Goal: Task Accomplishment & Management: Manage account settings

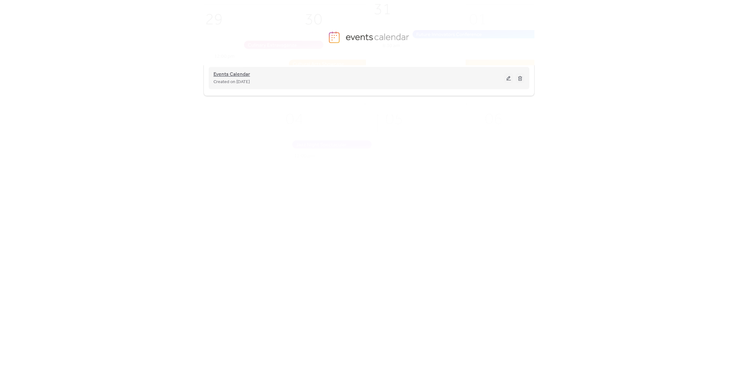
click at [240, 73] on span "Events Calendar" at bounding box center [231, 75] width 37 height 8
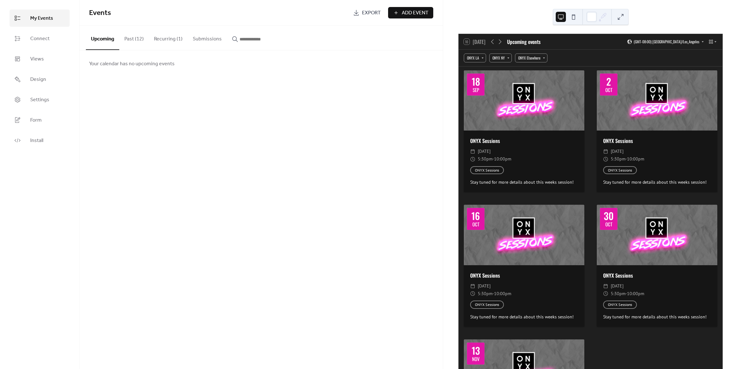
click at [132, 38] on button "Past (12)" at bounding box center [134, 38] width 30 height 24
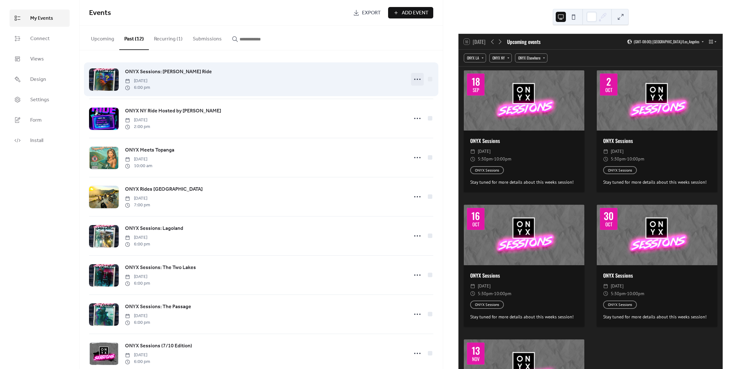
click at [419, 78] on icon at bounding box center [417, 79] width 10 height 10
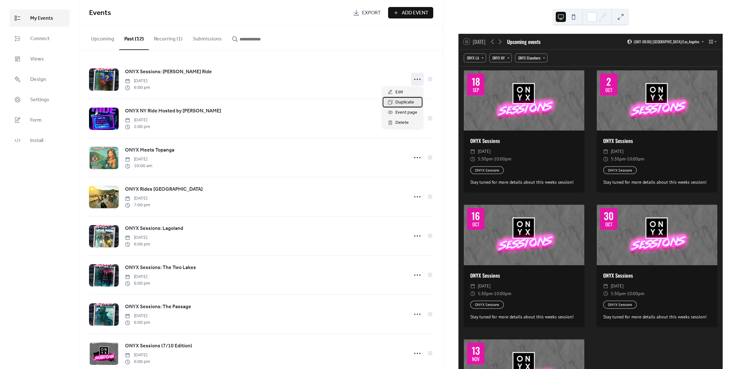
click at [404, 101] on span "Duplicate" at bounding box center [404, 103] width 19 height 8
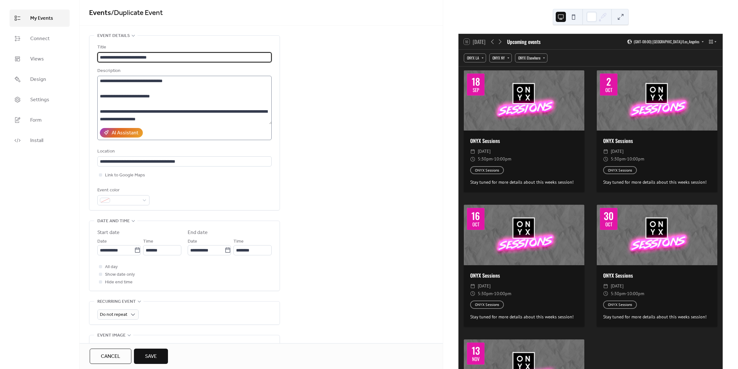
type input "**********"
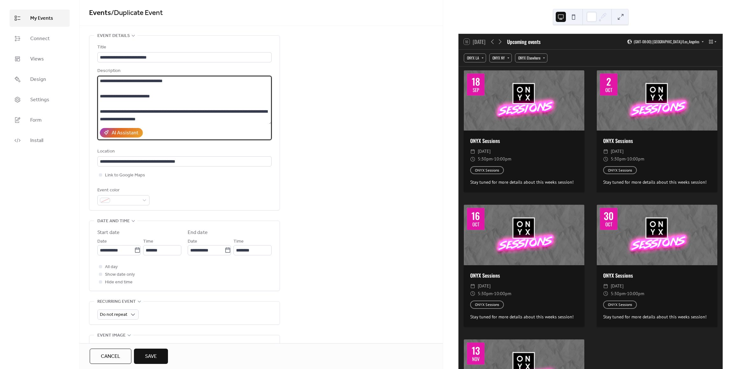
drag, startPoint x: 188, startPoint y: 80, endPoint x: 129, endPoint y: 82, distance: 58.9
click at [129, 82] on textarea at bounding box center [184, 100] width 175 height 48
paste textarea "**********"
paste textarea
click at [155, 107] on textarea at bounding box center [184, 100] width 175 height 48
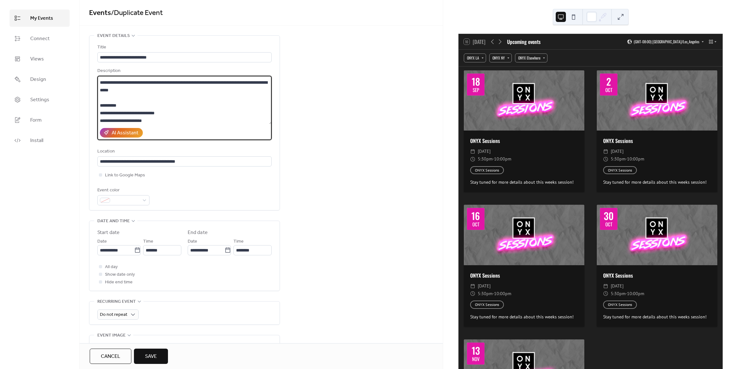
scroll to position [166, 0]
drag, startPoint x: 99, startPoint y: 110, endPoint x: 218, endPoint y: 92, distance: 120.3
click at [218, 92] on textarea at bounding box center [184, 100] width 175 height 48
paste textarea "**********"
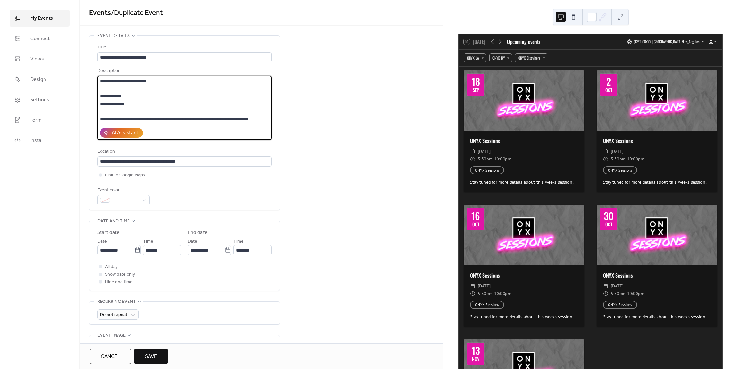
click at [105, 102] on textarea at bounding box center [184, 100] width 175 height 48
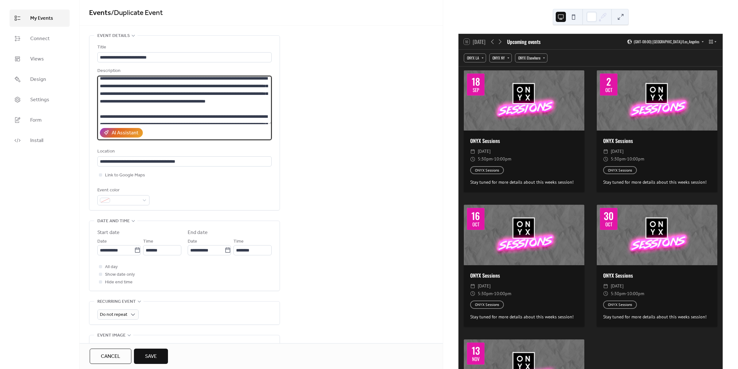
scroll to position [32, 0]
click at [128, 87] on textarea at bounding box center [184, 100] width 175 height 48
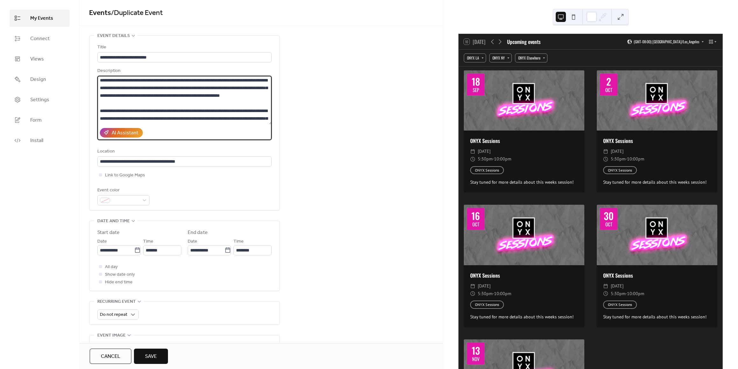
click at [225, 93] on textarea at bounding box center [184, 100] width 175 height 48
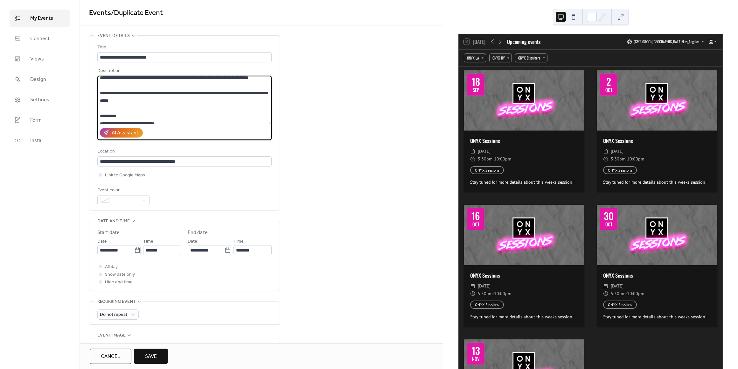
scroll to position [78, 0]
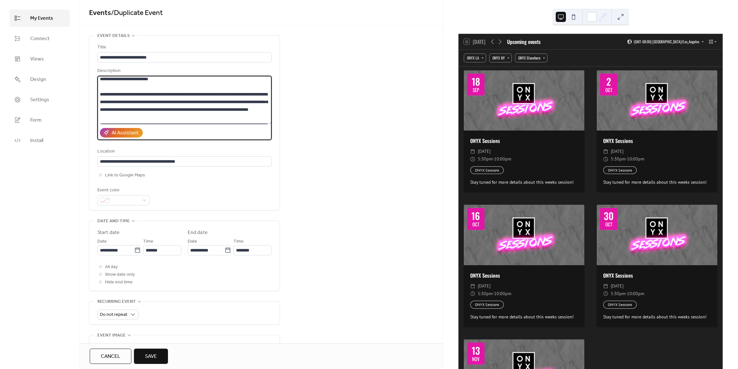
click at [121, 106] on textarea at bounding box center [184, 100] width 175 height 48
click at [120, 109] on textarea at bounding box center [184, 100] width 175 height 48
click at [122, 108] on textarea at bounding box center [184, 100] width 175 height 48
click at [182, 116] on textarea at bounding box center [184, 100] width 175 height 48
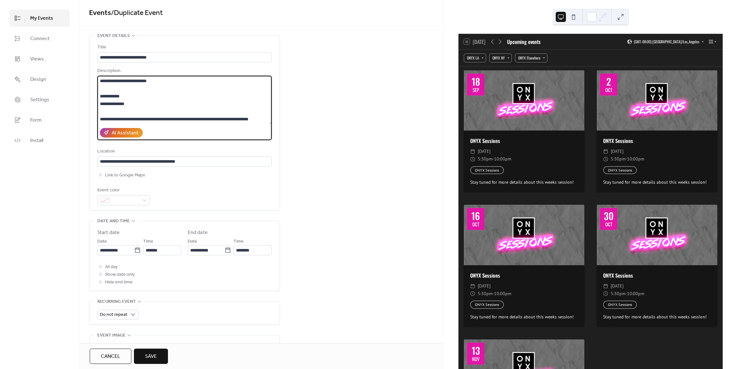
scroll to position [206, 0]
type textarea "**********"
click at [120, 253] on input "**********" at bounding box center [115, 250] width 37 height 10
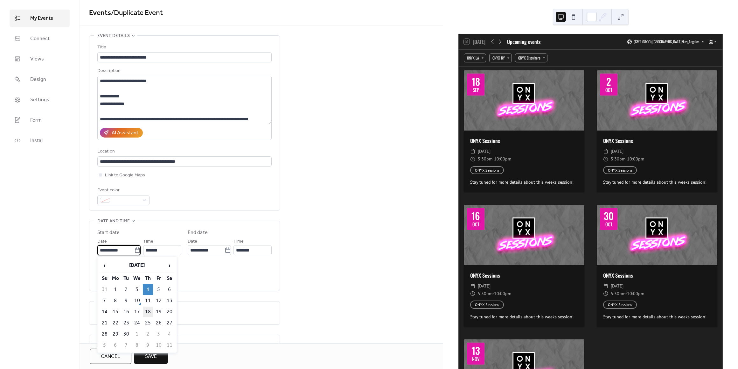
click at [148, 310] on td "18" at bounding box center [148, 311] width 10 height 10
type input "**********"
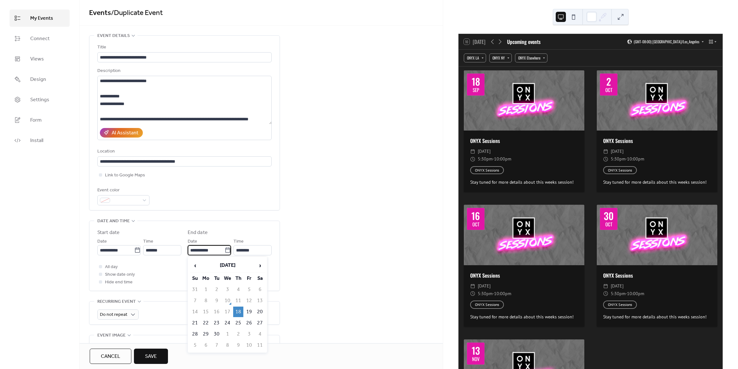
click at [214, 246] on input "**********" at bounding box center [206, 250] width 37 height 10
click at [241, 310] on td "18" at bounding box center [238, 311] width 10 height 10
click at [359, 246] on div "**********" at bounding box center [261, 314] width 363 height 559
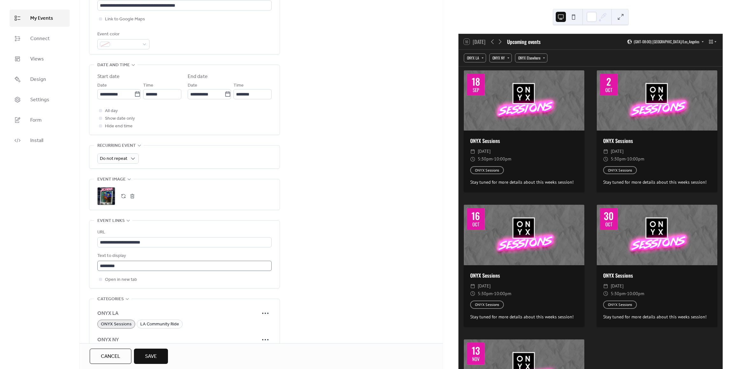
scroll to position [191, 0]
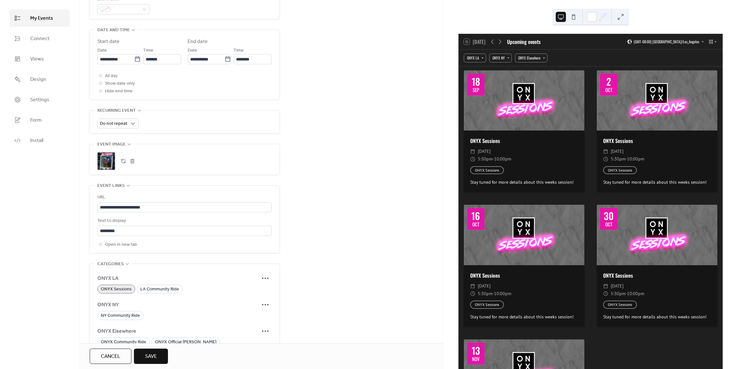
click at [132, 160] on button "button" at bounding box center [132, 160] width 9 height 9
click at [122, 161] on button "button" at bounding box center [123, 160] width 9 height 9
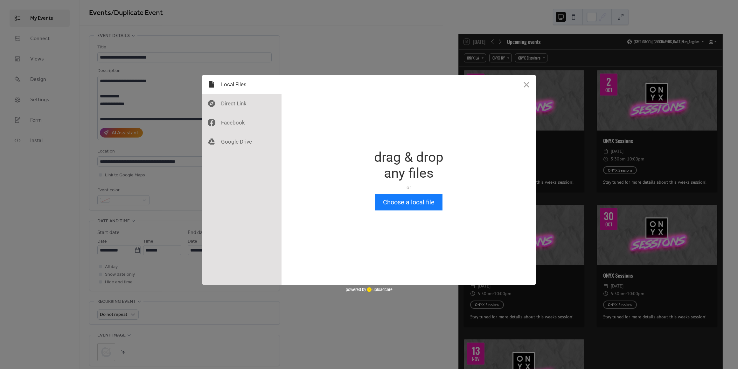
scroll to position [0, 0]
click at [528, 87] on button "Close" at bounding box center [526, 84] width 19 height 19
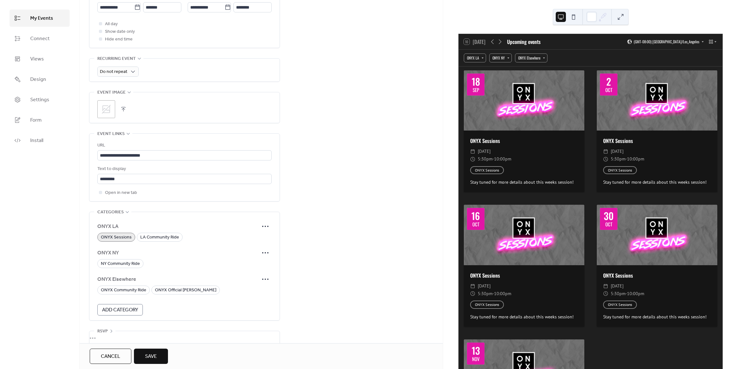
scroll to position [243, 0]
click at [149, 151] on input "**********" at bounding box center [184, 155] width 174 height 10
paste input "text"
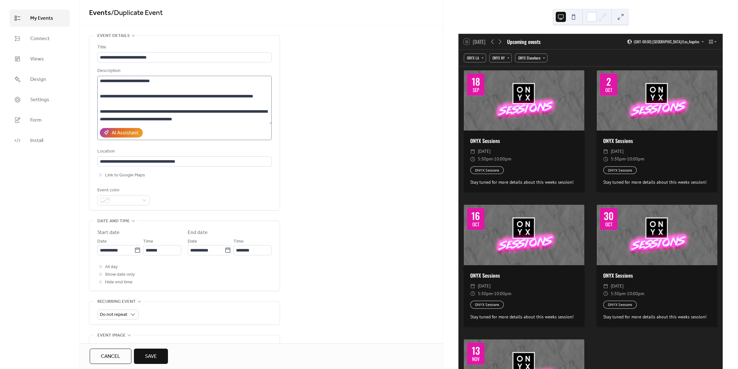
scroll to position [0, 0]
type input "**********"
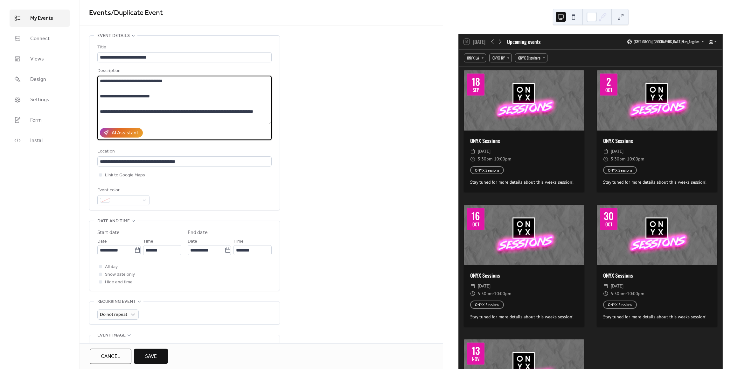
drag, startPoint x: 185, startPoint y: 81, endPoint x: 130, endPoint y: 81, distance: 55.0
click at [130, 81] on textarea at bounding box center [184, 100] width 175 height 48
click at [323, 77] on div "**********" at bounding box center [261, 314] width 363 height 559
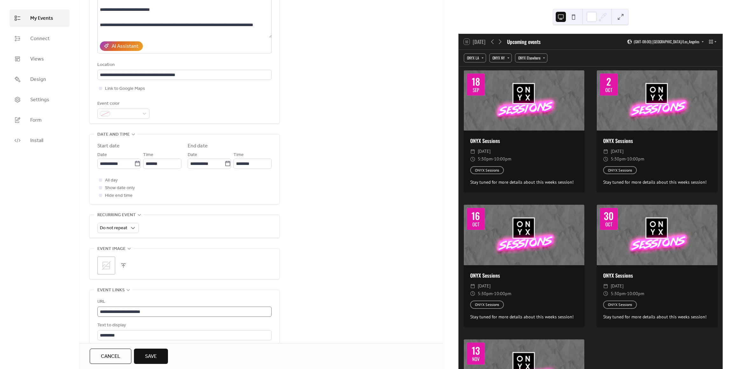
scroll to position [95, 0]
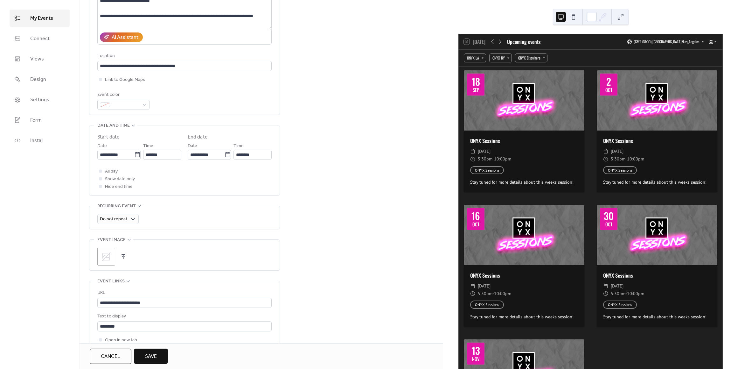
click at [124, 253] on button "button" at bounding box center [123, 256] width 9 height 9
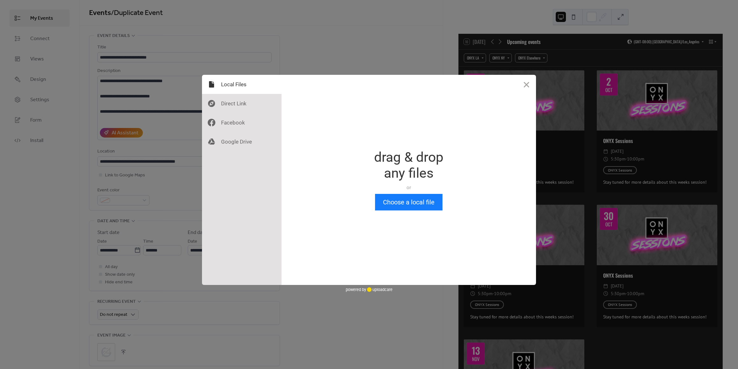
scroll to position [0, 0]
click at [423, 202] on button "Choose a local file" at bounding box center [408, 202] width 67 height 17
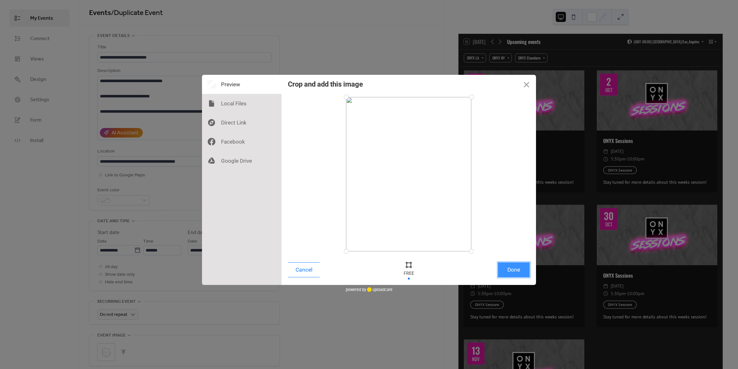
click at [521, 268] on button "Done" at bounding box center [514, 269] width 32 height 15
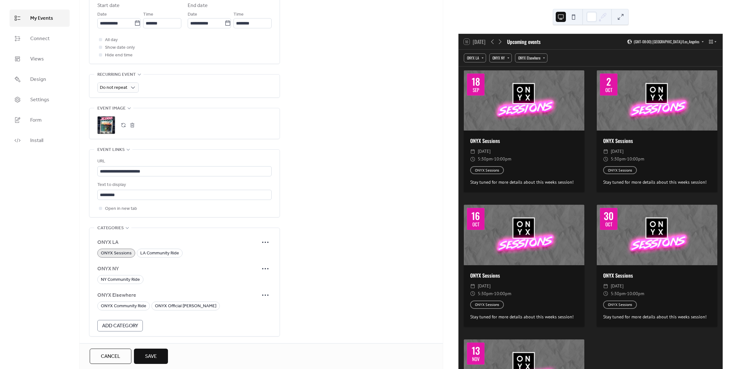
scroll to position [250, 0]
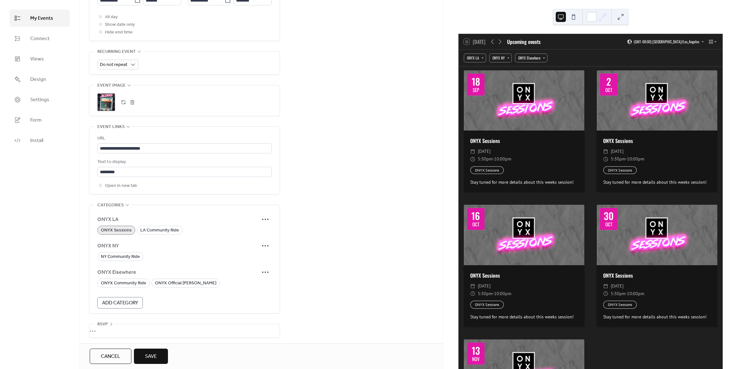
click at [155, 353] on span "Save" at bounding box center [151, 356] width 12 height 8
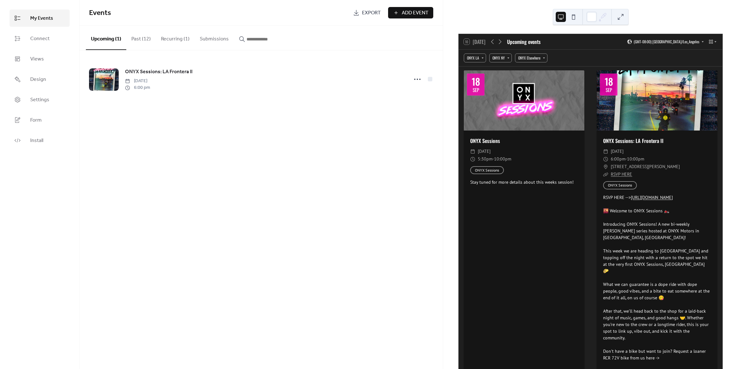
click at [167, 38] on button "Recurring (1)" at bounding box center [175, 38] width 39 height 24
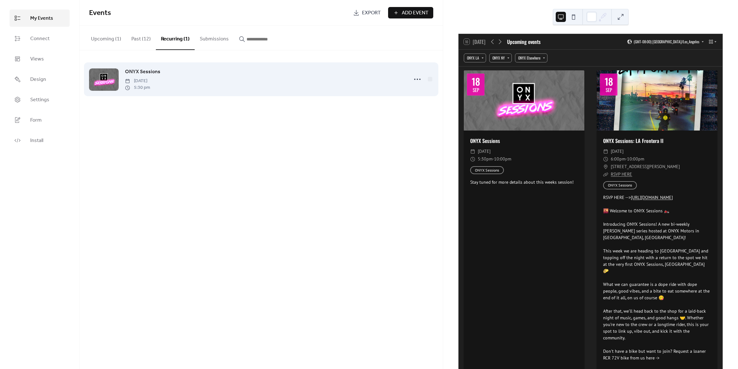
click at [133, 80] on span "[DATE]" at bounding box center [137, 81] width 25 height 7
click at [145, 70] on span "ONYX Sessions" at bounding box center [142, 72] width 35 height 8
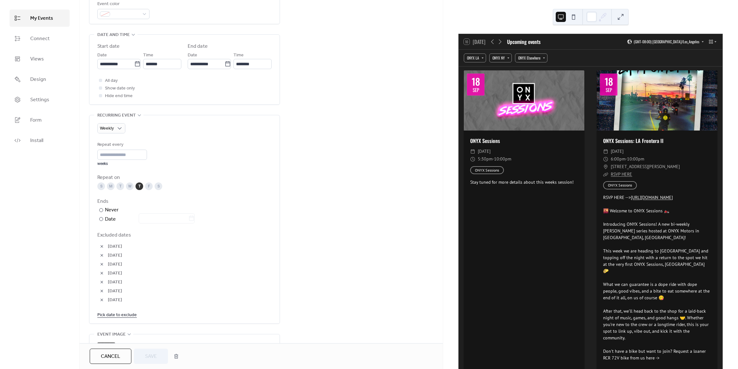
scroll to position [254, 0]
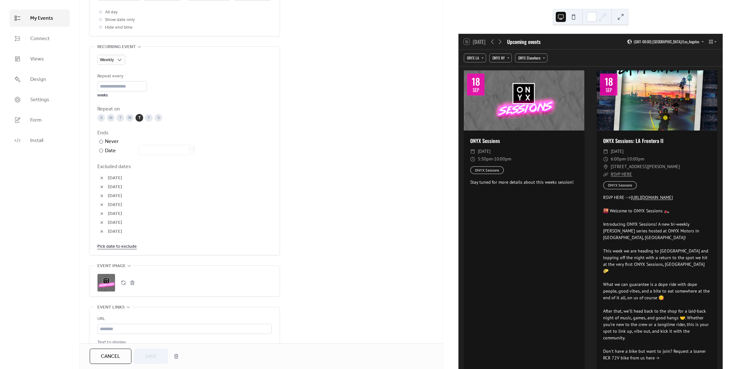
click at [123, 246] on link "Pick date to exclude" at bounding box center [116, 246] width 39 height 8
click at [149, 307] on td "18" at bounding box center [148, 308] width 10 height 10
click at [156, 354] on span "Save" at bounding box center [151, 356] width 12 height 8
